Goal: Check status: Check status

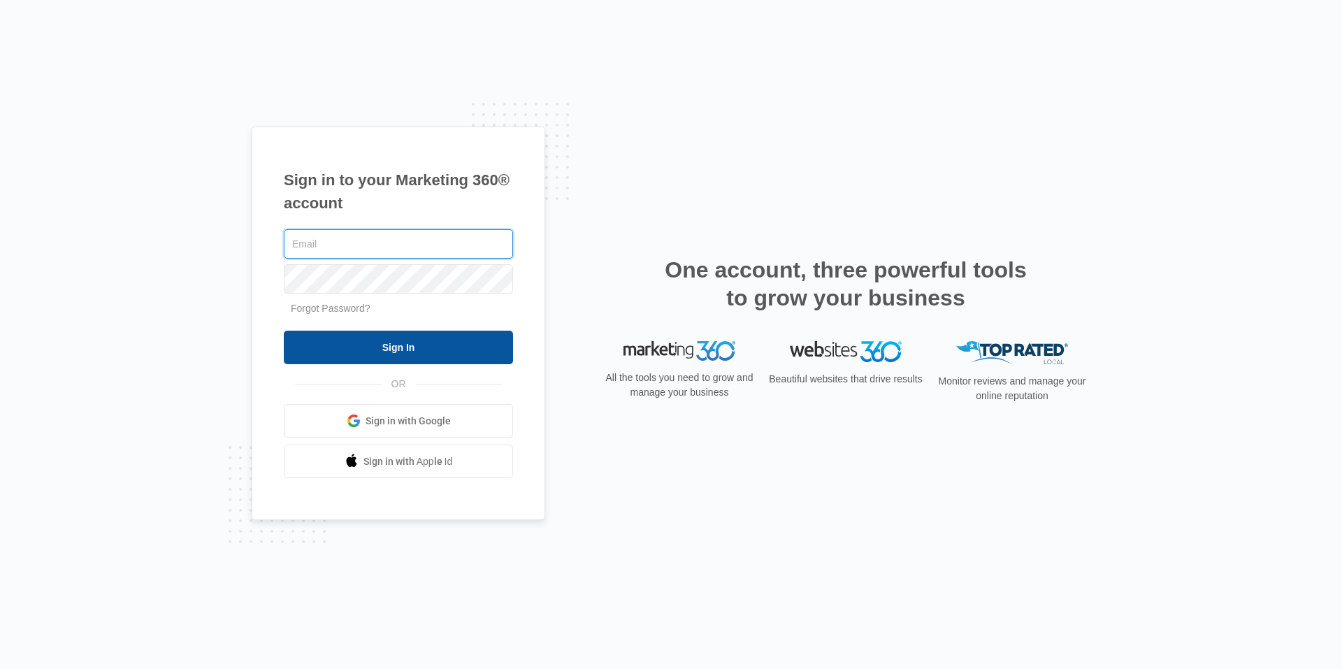
type input "[EMAIL_ADDRESS][PERSON_NAME][DOMAIN_NAME]"
click at [414, 340] on input "Sign In" at bounding box center [398, 348] width 229 height 34
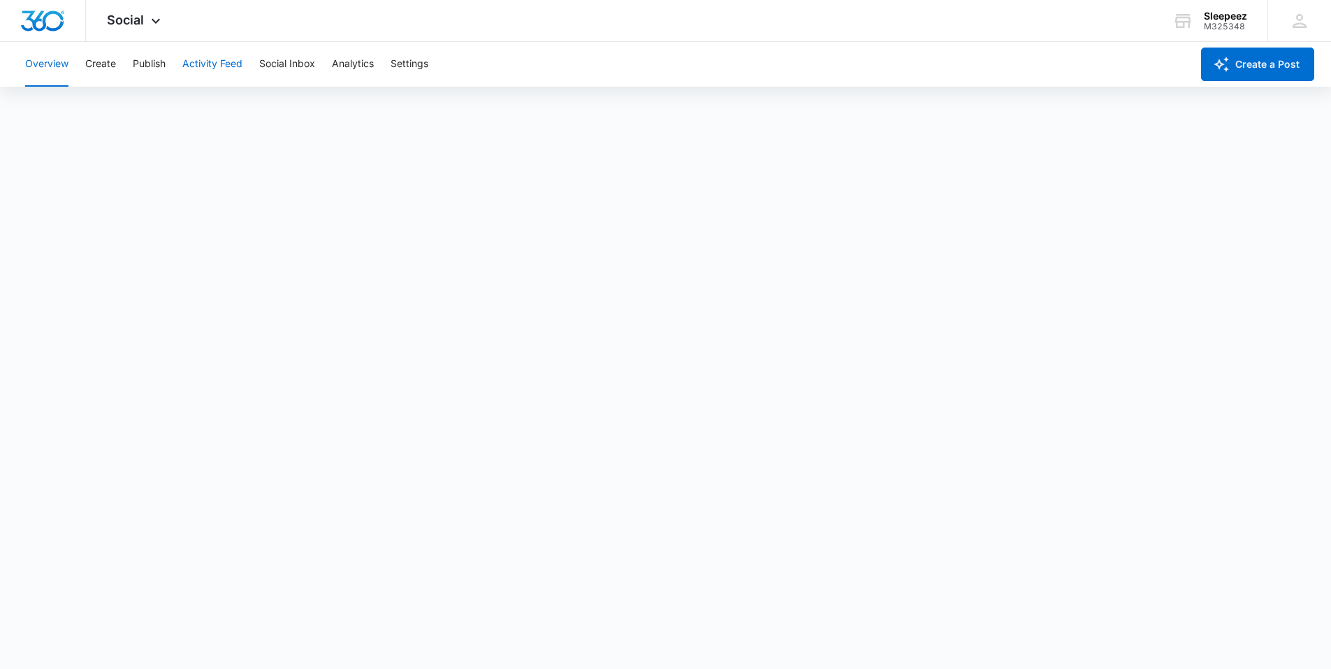
click at [213, 68] on button "Activity Feed" at bounding box center [212, 64] width 60 height 45
click at [52, 105] on button "Recent Posts" at bounding box center [55, 106] width 60 height 39
click at [45, 65] on button "Overview" at bounding box center [46, 64] width 43 height 45
click at [150, 24] on icon at bounding box center [155, 24] width 17 height 17
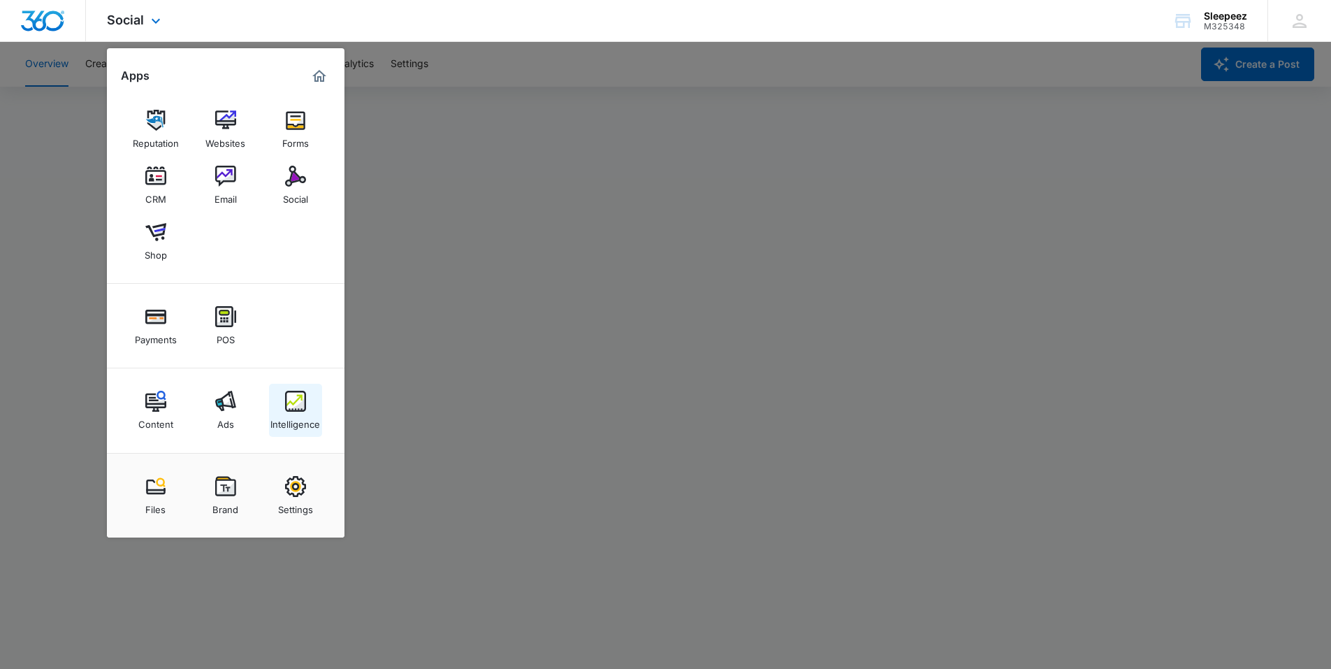
click at [294, 392] on img at bounding box center [295, 401] width 21 height 21
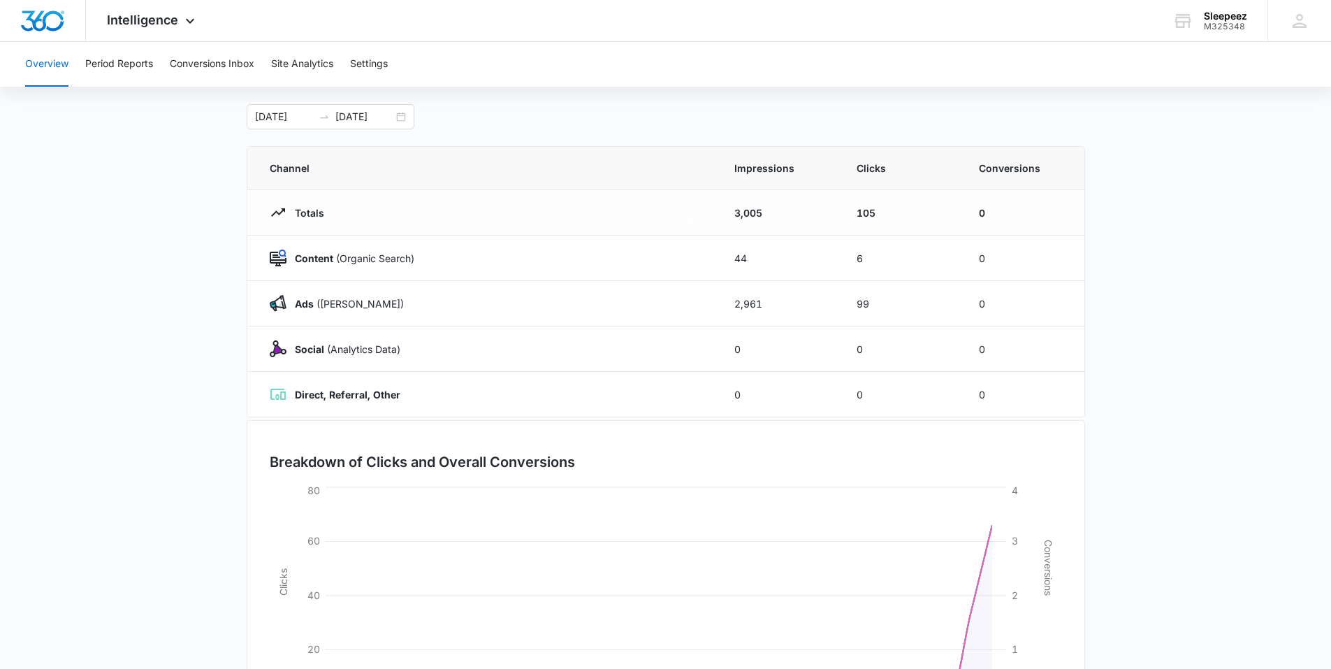
scroll to position [57, 0]
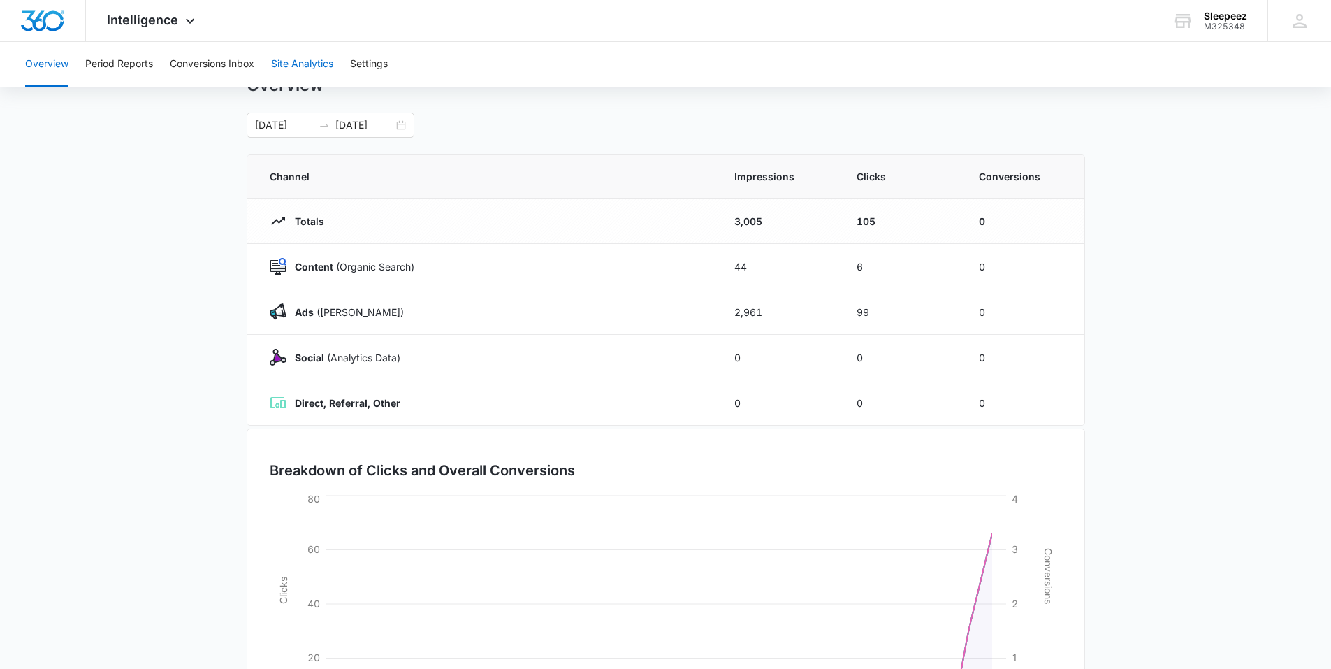
click at [289, 59] on button "Site Analytics" at bounding box center [302, 64] width 62 height 45
